Goal: Transaction & Acquisition: Book appointment/travel/reservation

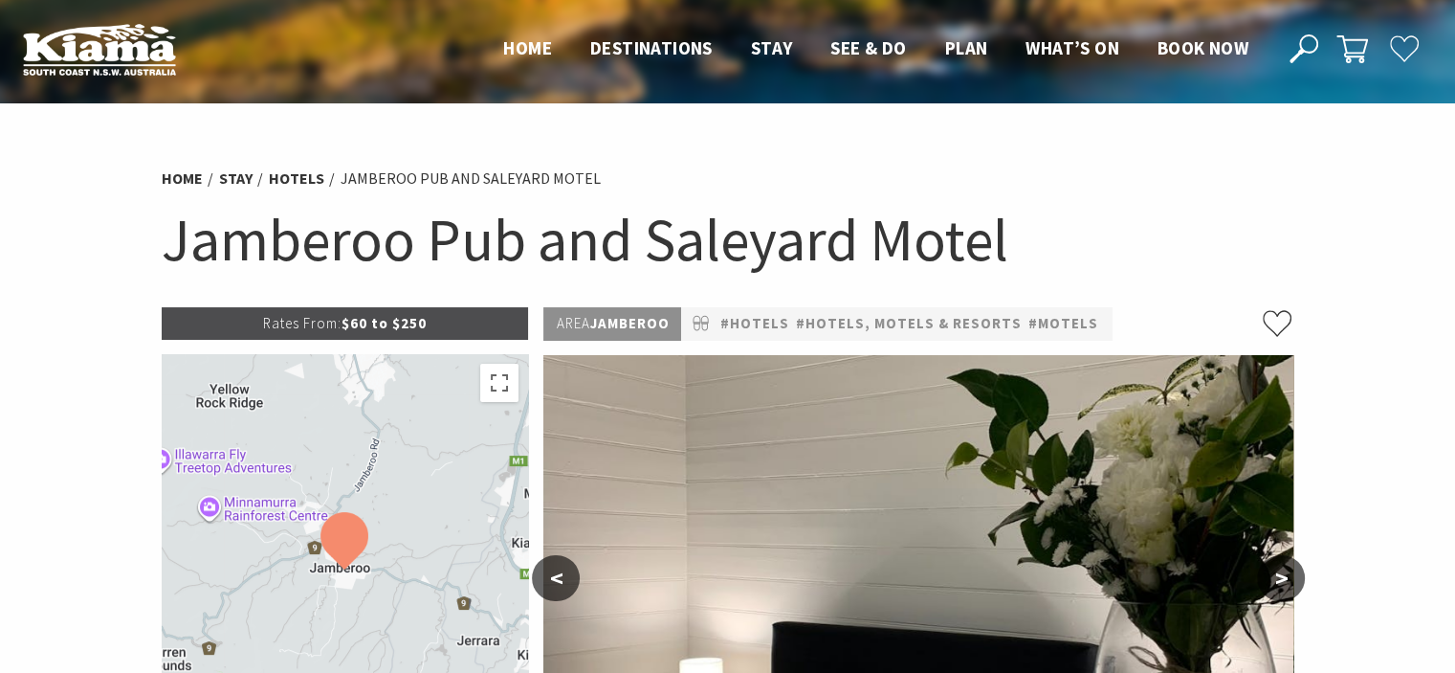
select select "3"
select select "2"
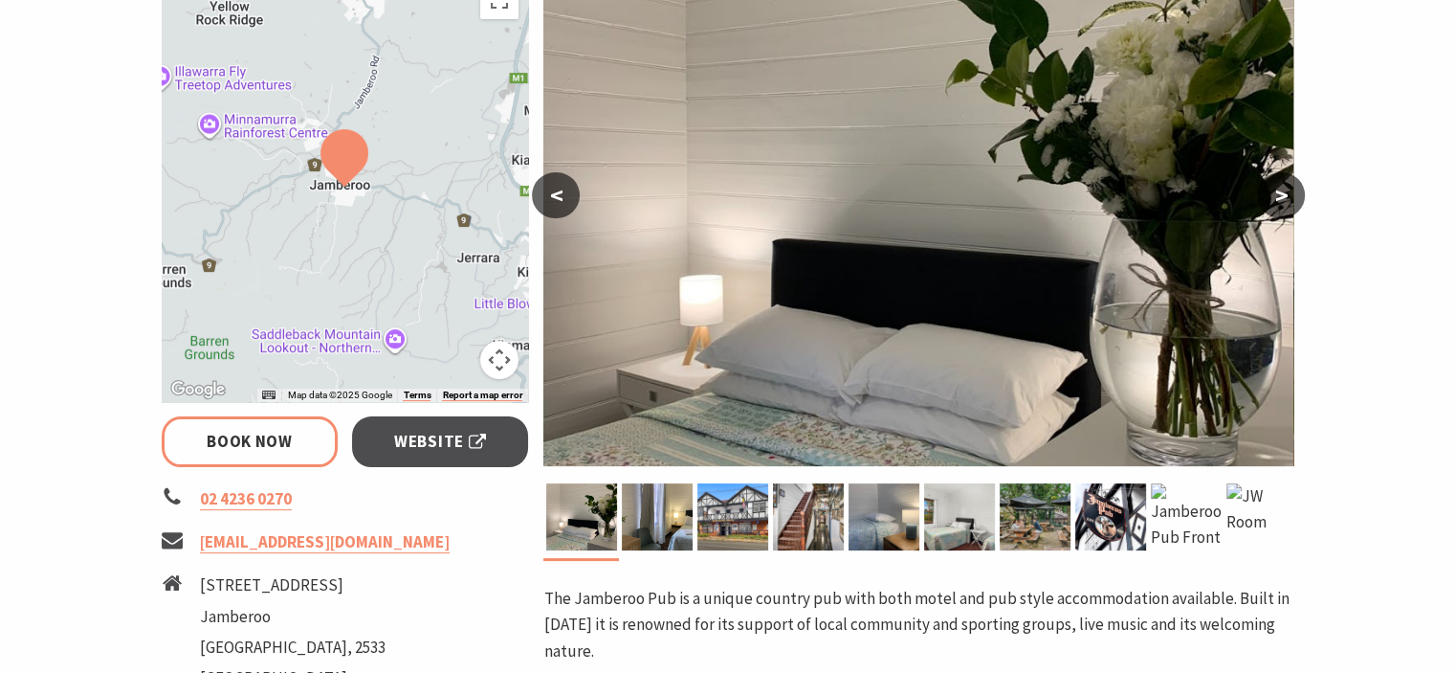
scroll to position [478, 0]
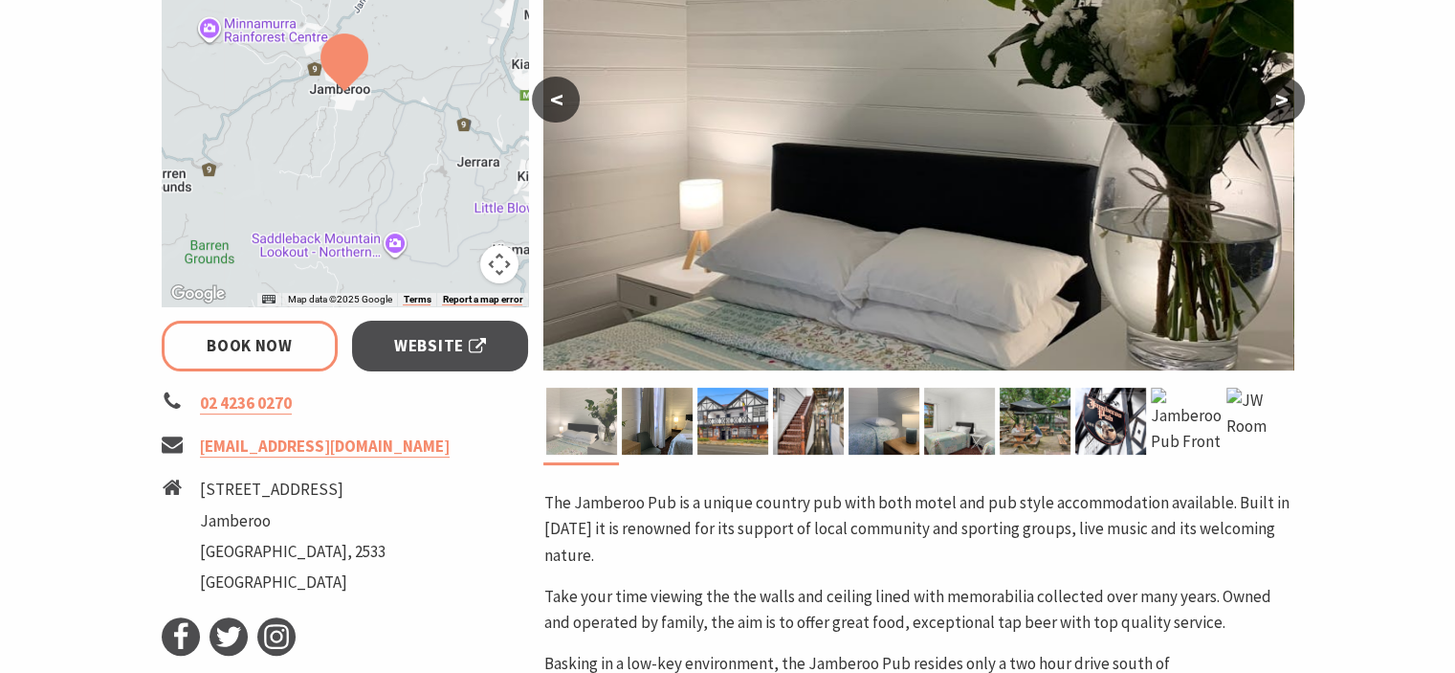
click at [578, 420] on img at bounding box center [581, 421] width 71 height 67
click at [1004, 219] on img at bounding box center [918, 124] width 750 height 494
click at [663, 428] on img at bounding box center [657, 421] width 71 height 67
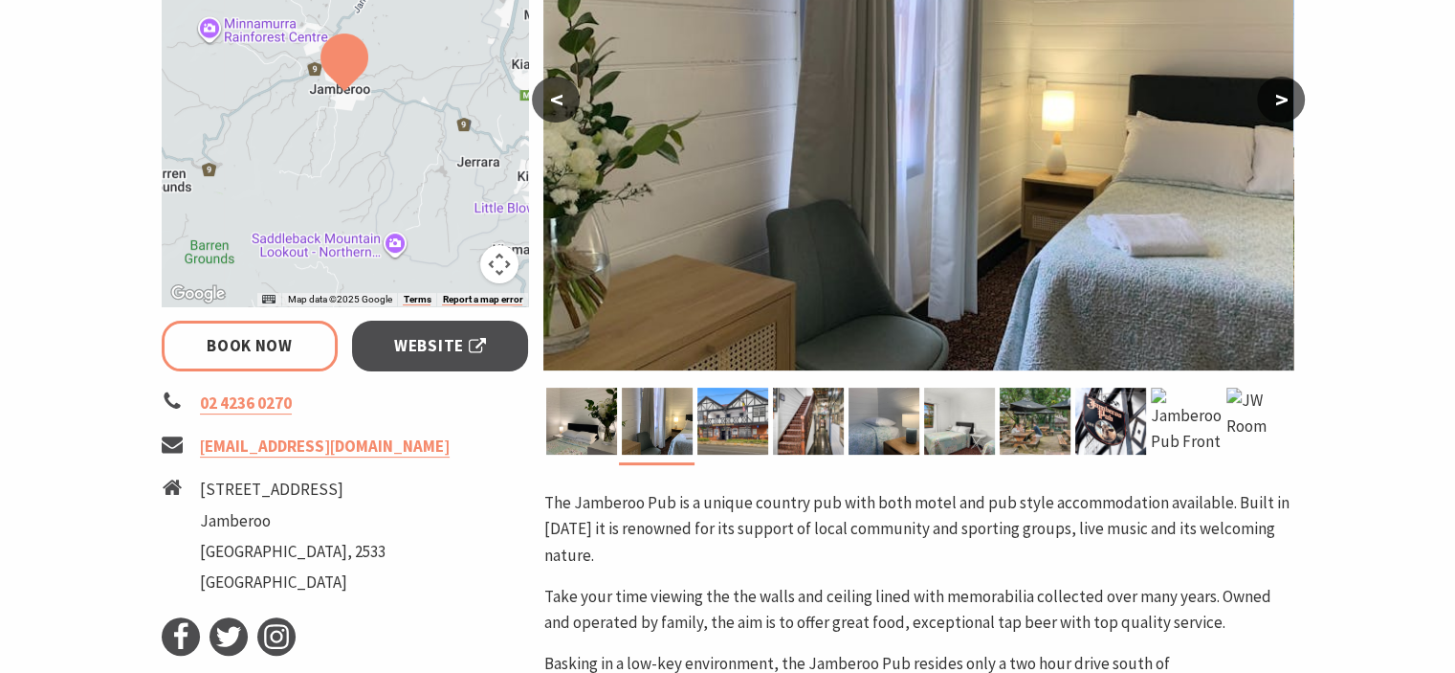
click at [1278, 102] on button ">" at bounding box center [1281, 100] width 48 height 46
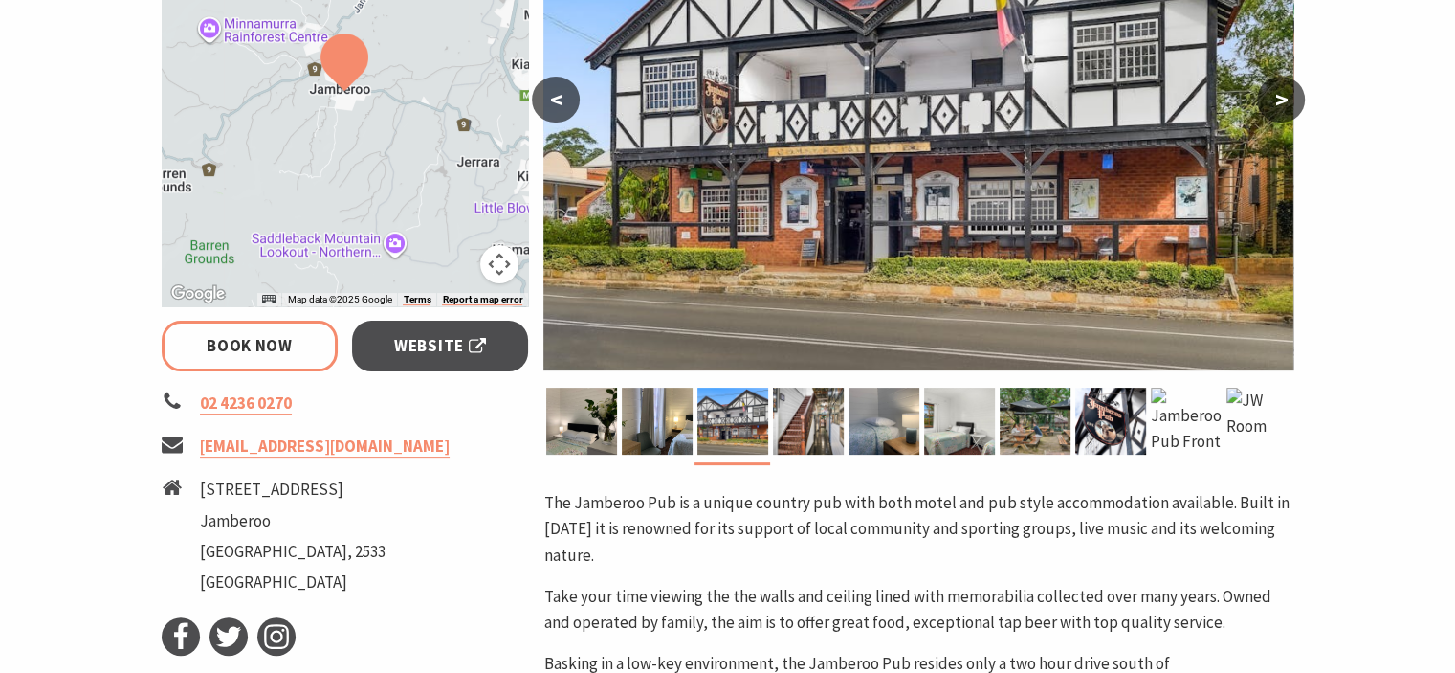
click at [1275, 101] on button ">" at bounding box center [1281, 100] width 48 height 46
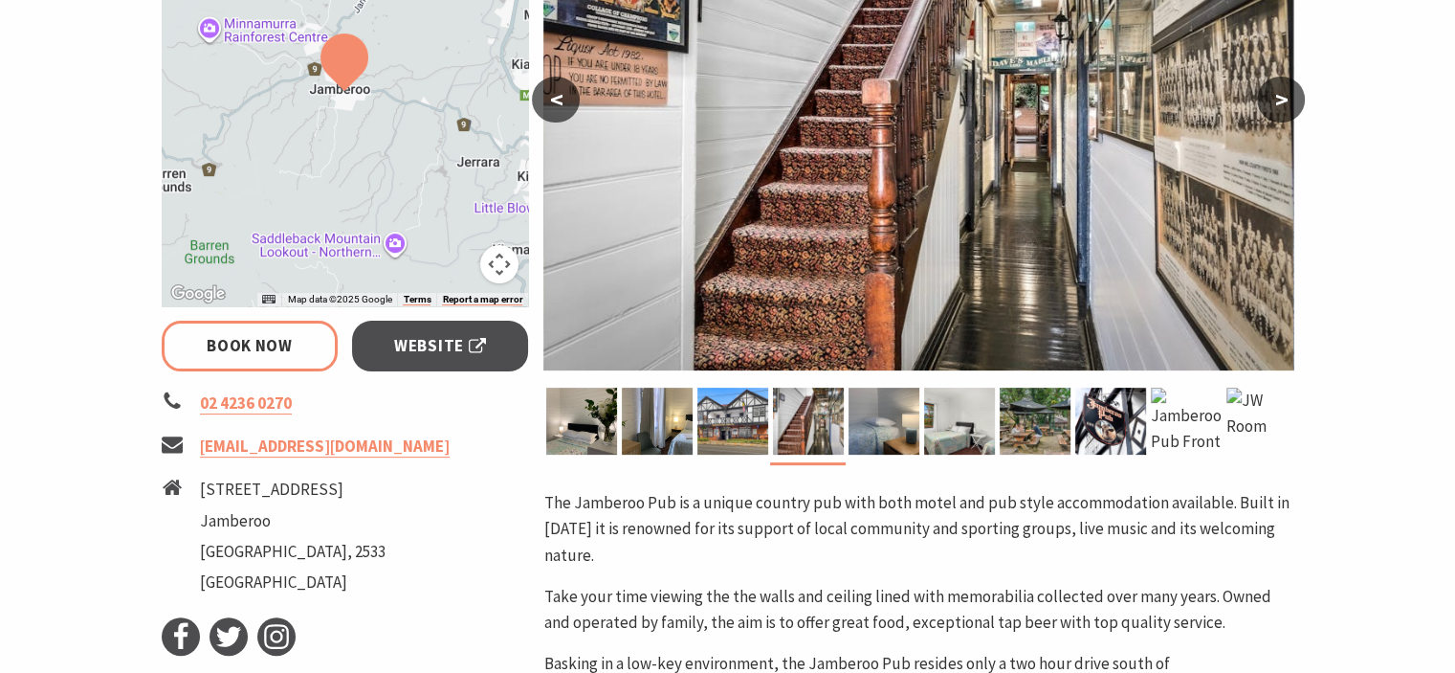
click at [1279, 100] on button ">" at bounding box center [1281, 100] width 48 height 46
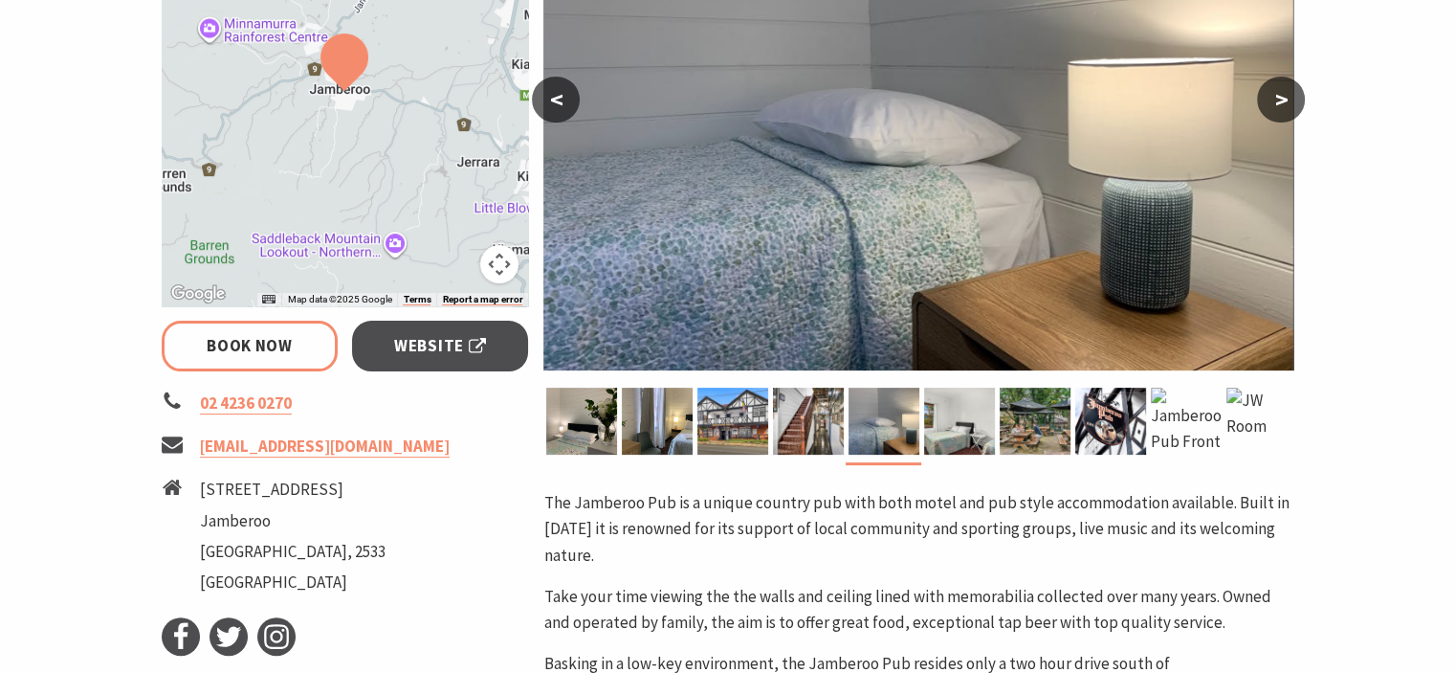
click at [1280, 101] on button ">" at bounding box center [1281, 100] width 48 height 46
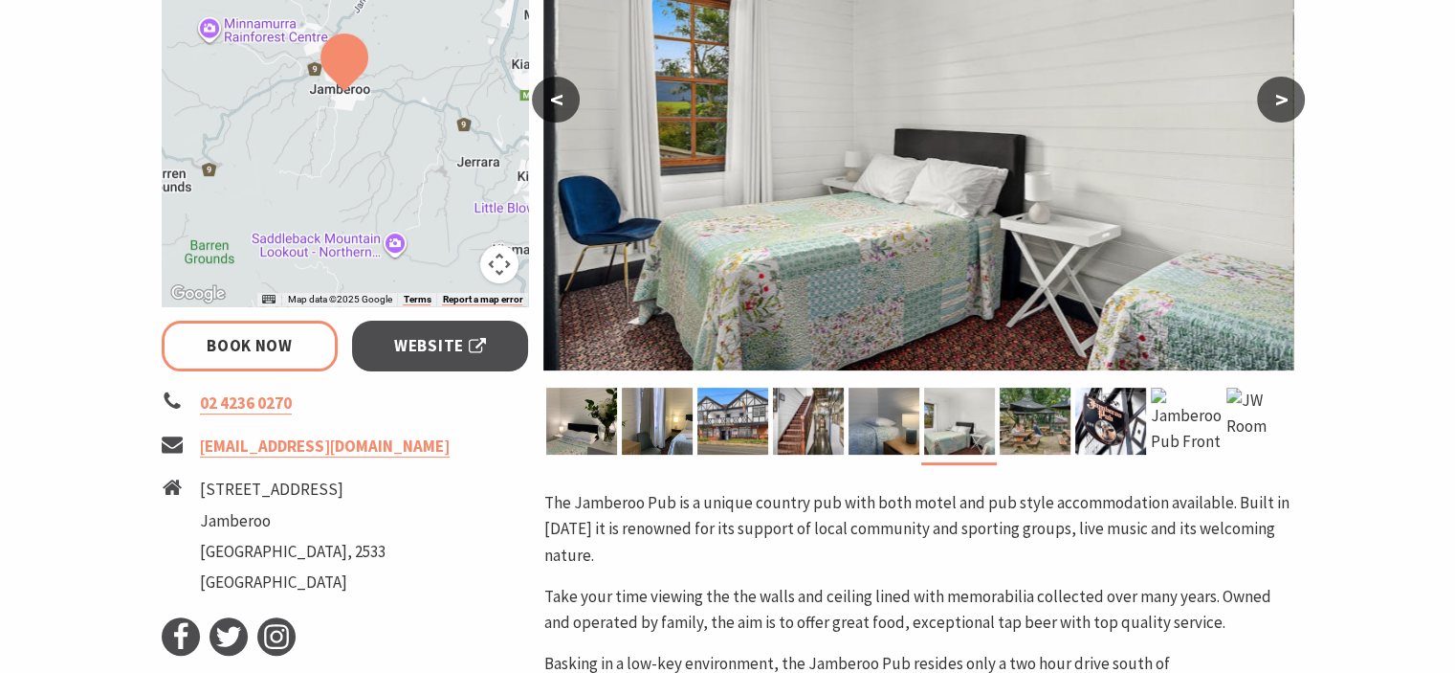
click at [1281, 102] on button ">" at bounding box center [1281, 100] width 48 height 46
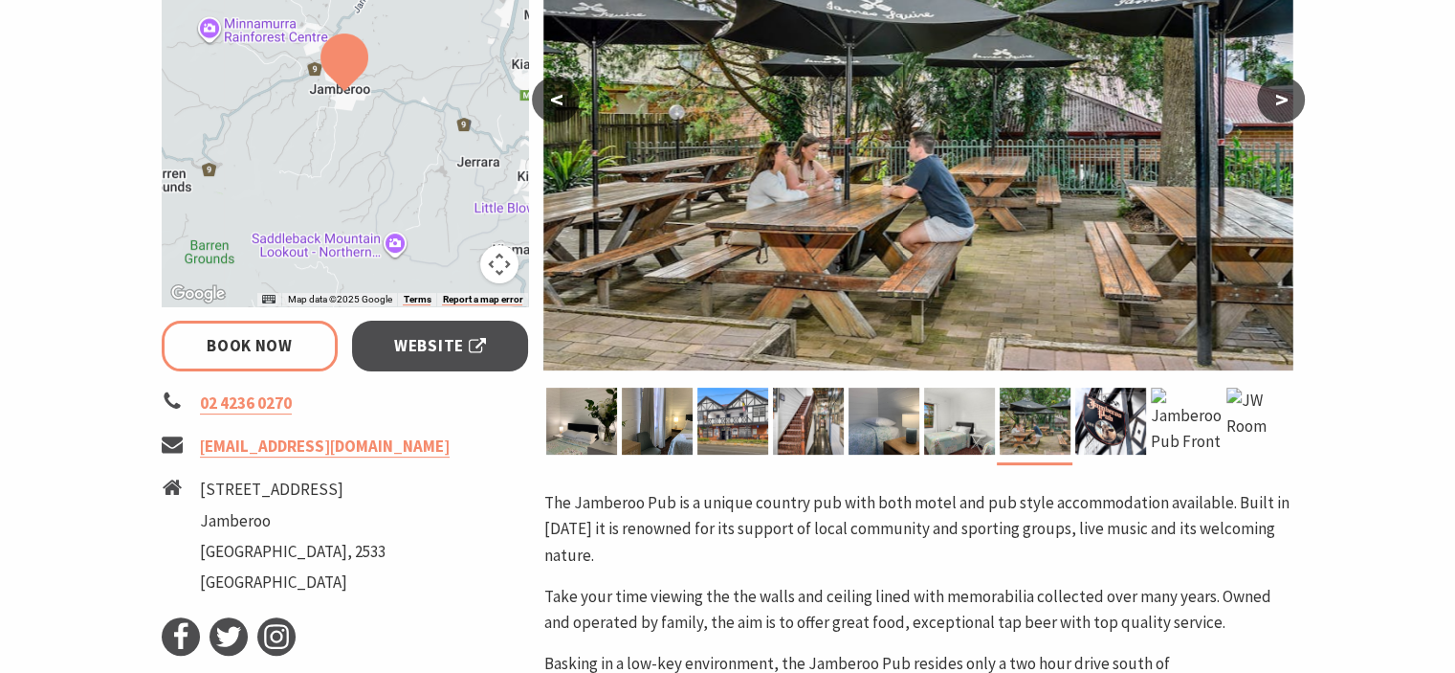
click at [1281, 102] on button ">" at bounding box center [1281, 100] width 48 height 46
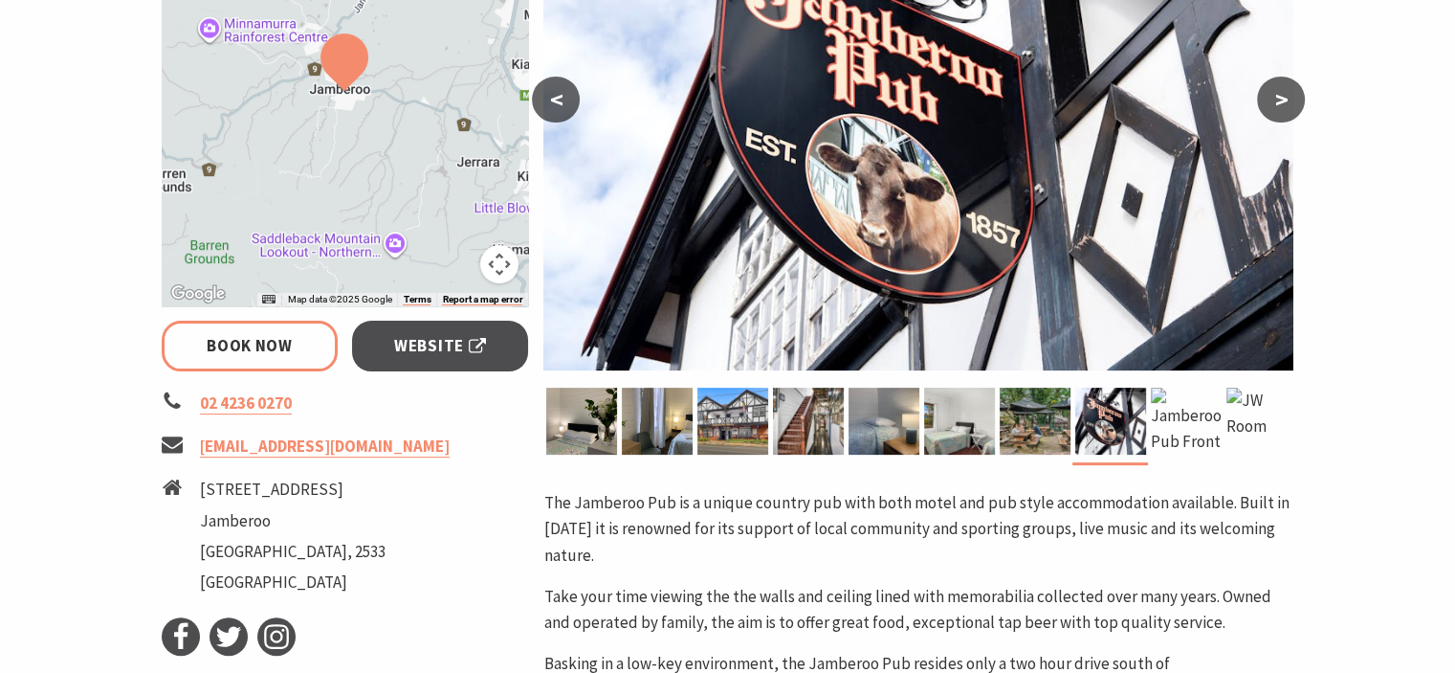
click at [1281, 102] on button ">" at bounding box center [1281, 100] width 48 height 46
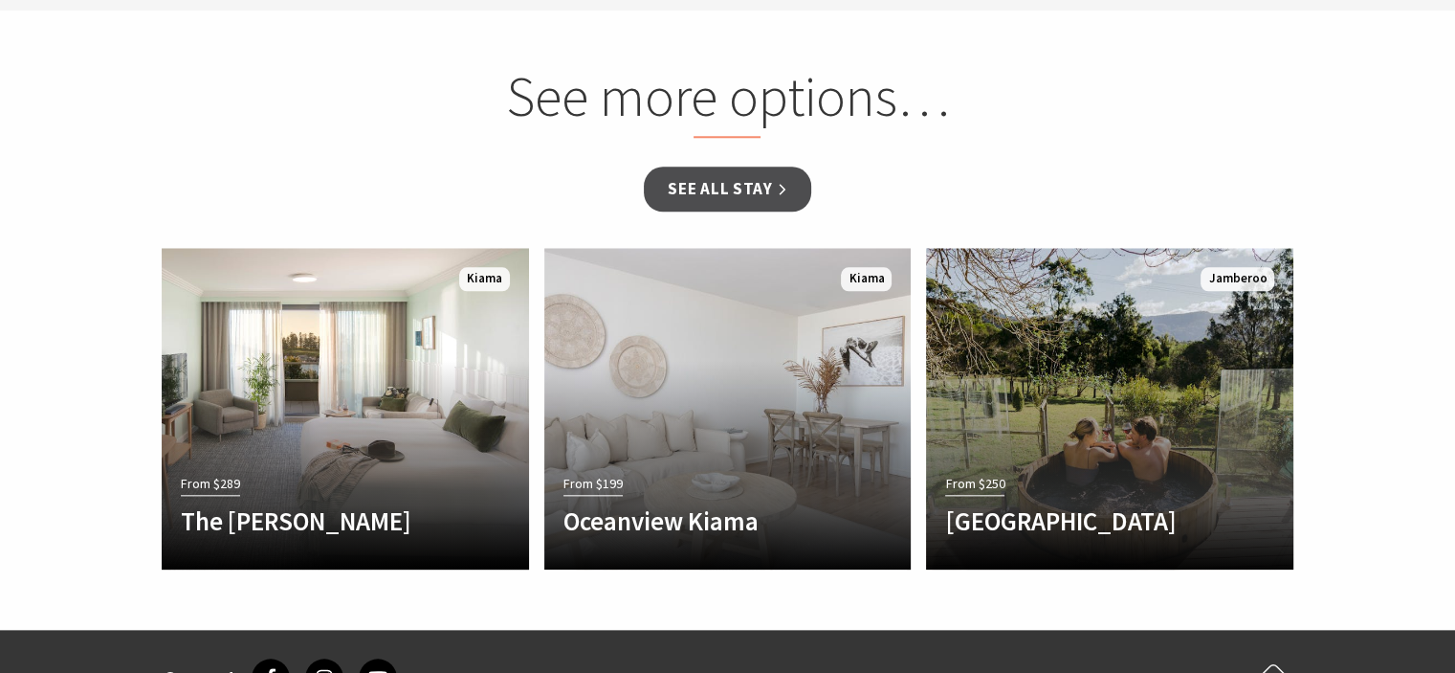
scroll to position [1818, 0]
